Goal: Transaction & Acquisition: Purchase product/service

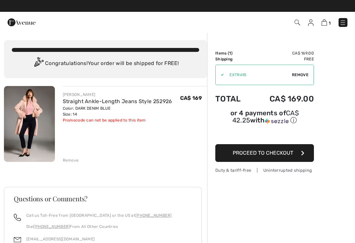
click at [345, 23] on img at bounding box center [342, 22] width 7 height 7
click at [343, 25] on div "Close menu" at bounding box center [177, 121] width 355 height 243
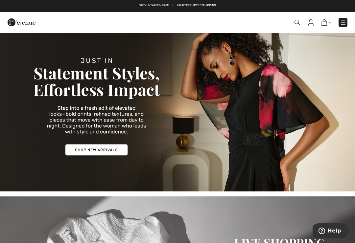
click at [342, 22] on img at bounding box center [343, 22] width 7 height 7
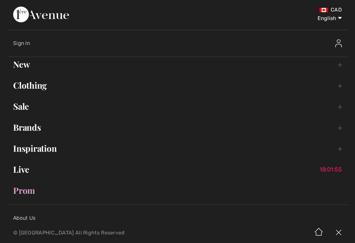
click at [33, 132] on link "Brands Open submenu" at bounding box center [178, 127] width 342 height 14
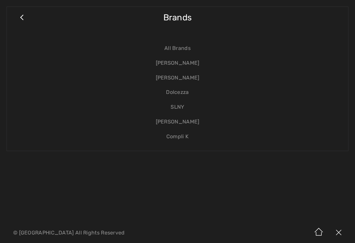
click at [183, 60] on link "[PERSON_NAME]" at bounding box center [177, 63] width 328 height 15
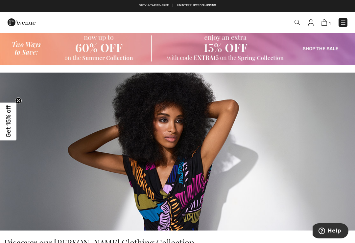
click at [306, 196] on img at bounding box center [177, 152] width 355 height 158
click at [295, 20] on img at bounding box center [297, 23] width 6 height 6
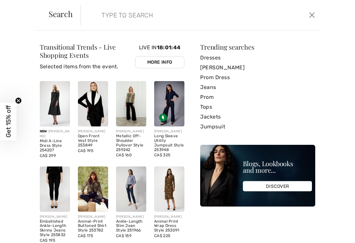
click at [214, 59] on link "Dresses" at bounding box center [257, 58] width 115 height 10
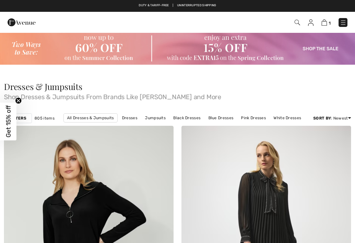
checkbox input "true"
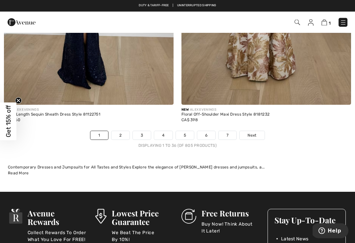
scroll to position [5238, 0]
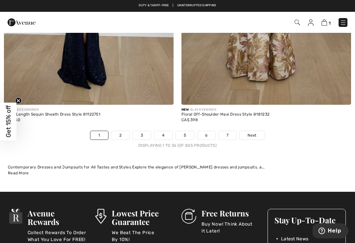
click at [123, 131] on link "2" at bounding box center [120, 135] width 18 height 9
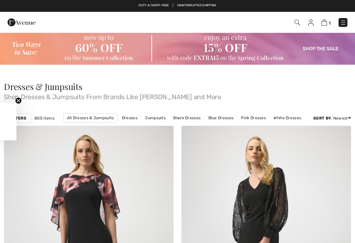
checkbox input "true"
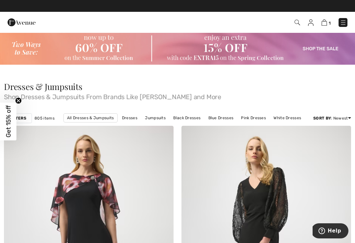
click at [185, 118] on link "Black Dresses" at bounding box center [187, 118] width 34 height 9
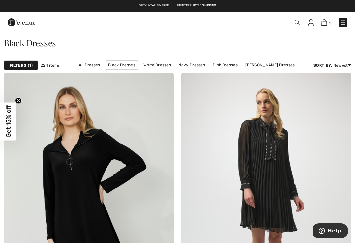
scroll to position [51, 0]
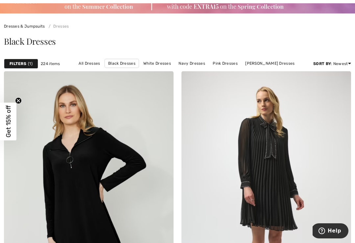
click at [265, 66] on link "[PERSON_NAME] Dresses" at bounding box center [270, 63] width 56 height 9
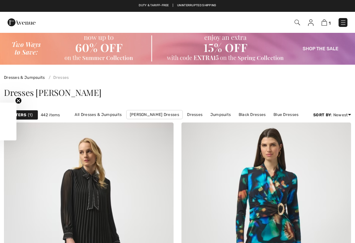
checkbox input "true"
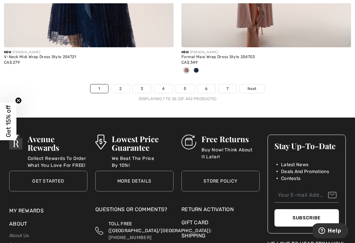
scroll to position [5271, 0]
click at [118, 85] on link "2" at bounding box center [120, 88] width 18 height 9
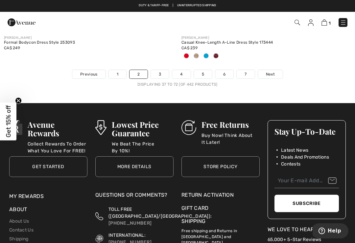
scroll to position [5296, 0]
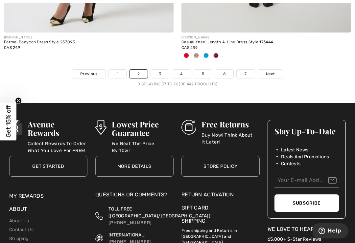
click at [157, 72] on link "3" at bounding box center [160, 74] width 18 height 9
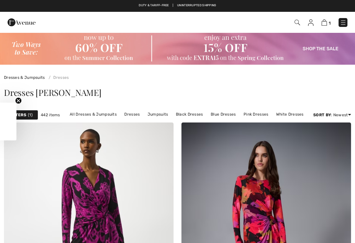
checkbox input "true"
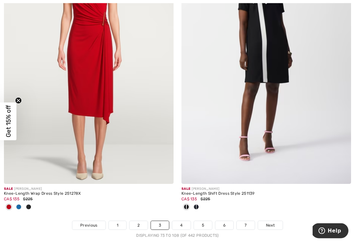
scroll to position [5167, 0]
click at [184, 221] on link "4" at bounding box center [181, 225] width 18 height 9
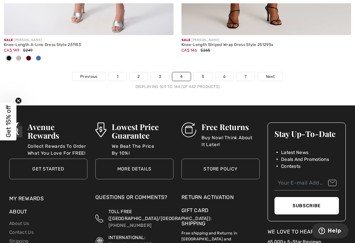
scroll to position [5316, 0]
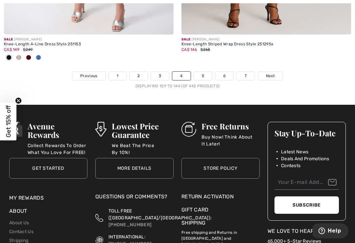
click at [205, 72] on link "5" at bounding box center [203, 76] width 18 height 9
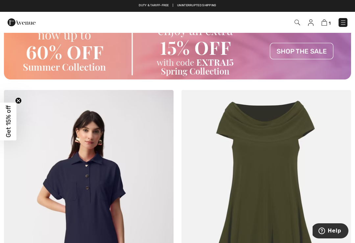
scroll to position [3551, 0]
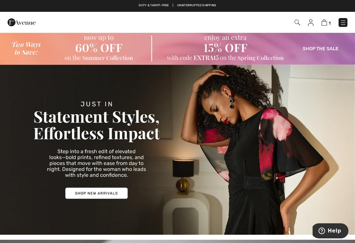
click at [297, 25] on img at bounding box center [297, 23] width 6 height 6
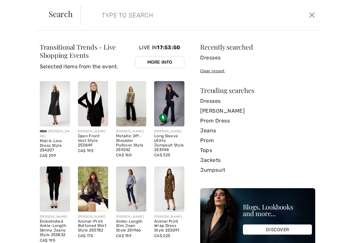
click at [102, 17] on input "search" at bounding box center [176, 15] width 158 height 20
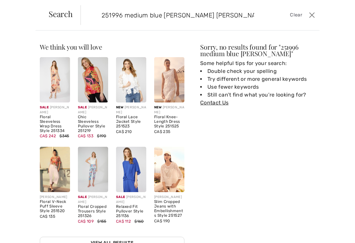
type input "251996 medium blue [PERSON_NAME] [PERSON_NAME]"
click at [316, 15] on button "Close" at bounding box center [312, 15] width 10 height 11
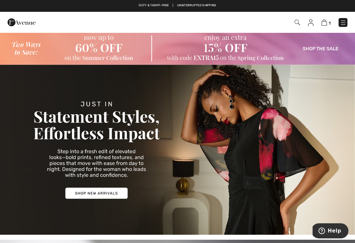
click at [344, 24] on img at bounding box center [343, 22] width 7 height 7
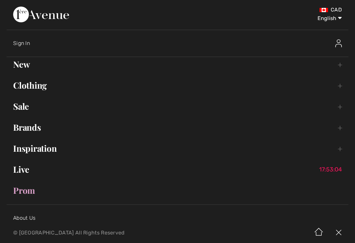
click at [33, 128] on link "Brands Open submenu" at bounding box center [178, 127] width 342 height 14
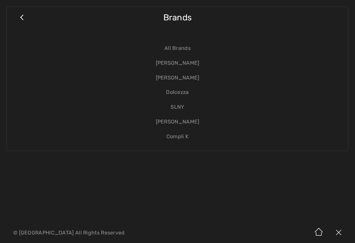
click at [178, 60] on link "[PERSON_NAME]" at bounding box center [177, 63] width 328 height 15
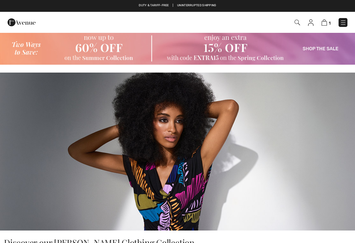
checkbox input "true"
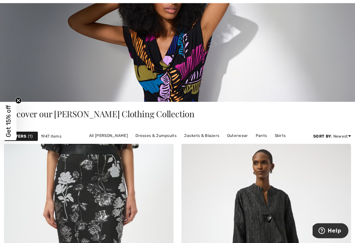
scroll to position [129, 0]
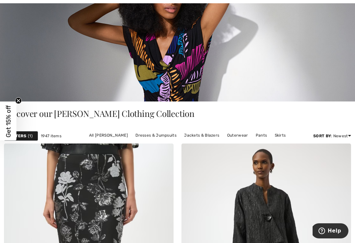
click at [257, 138] on link "Pants" at bounding box center [261, 135] width 18 height 9
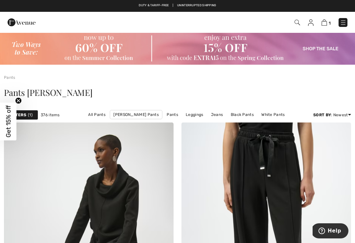
click at [208, 118] on link "Jeans" at bounding box center [217, 114] width 19 height 9
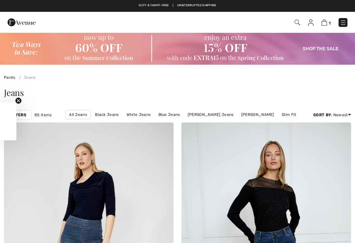
checkbox input "true"
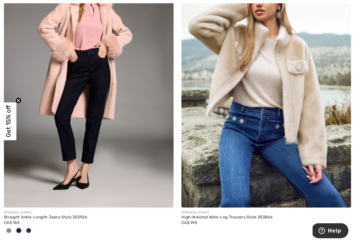
scroll to position [1917, 0]
click at [102, 96] on img at bounding box center [89, 80] width 170 height 254
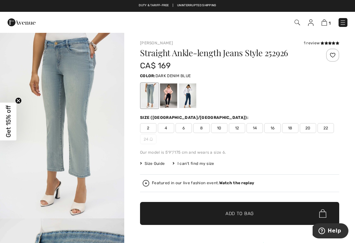
click at [167, 100] on div at bounding box center [168, 95] width 17 height 25
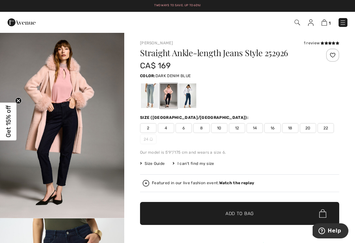
click at [252, 131] on span "14" at bounding box center [254, 128] width 16 height 10
click at [228, 215] on span "Add to Bag" at bounding box center [239, 213] width 28 height 7
click at [325, 23] on img at bounding box center [324, 22] width 6 height 6
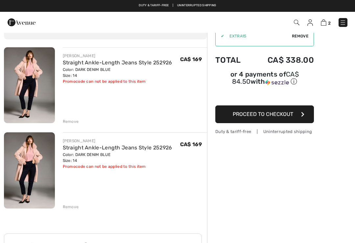
scroll to position [38, 0]
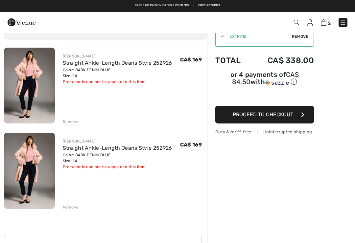
click at [71, 206] on div "Remove" at bounding box center [71, 207] width 16 height 6
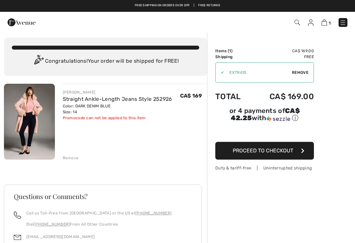
scroll to position [0, 0]
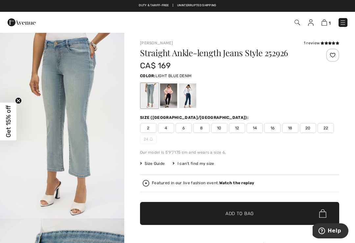
click at [52, 6] on div "Two ways to save. Up to 60%!" at bounding box center [177, 5] width 355 height 5
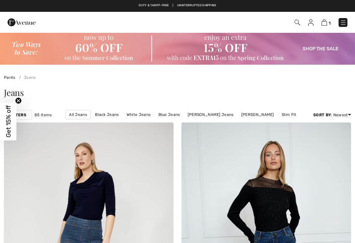
checkbox input "true"
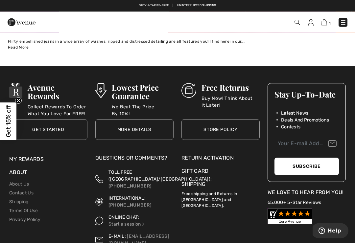
scroll to position [5361, 0]
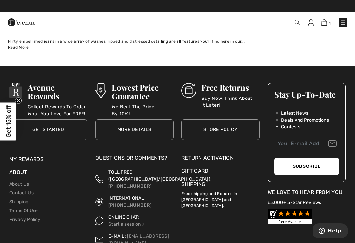
click at [232, 155] on div "Return Activation" at bounding box center [220, 158] width 78 height 8
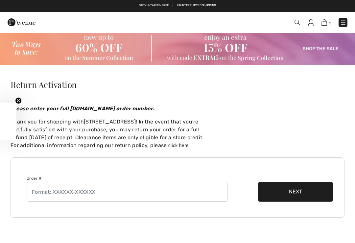
checkbox input "true"
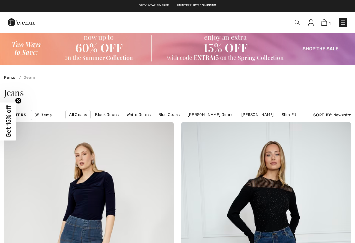
checkbox input "true"
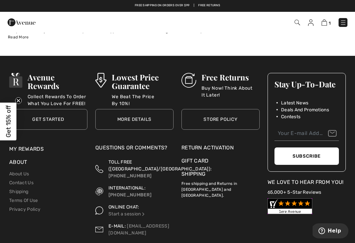
click at [220, 116] on link "Store Policy" at bounding box center [220, 119] width 78 height 21
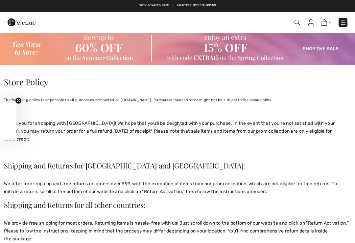
checkbox input "true"
